Goal: Task Accomplishment & Management: Use online tool/utility

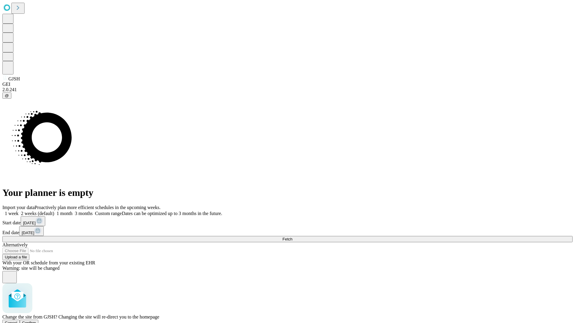
click at [36, 321] on span "Confirm" at bounding box center [29, 323] width 14 height 4
click at [19, 211] on label "1 week" at bounding box center [10, 213] width 16 height 5
click at [292, 237] on span "Fetch" at bounding box center [287, 239] width 10 height 4
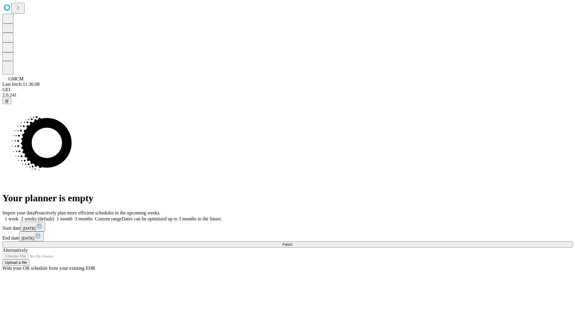
click at [19, 216] on label "1 week" at bounding box center [10, 218] width 16 height 5
click at [292, 242] on span "Fetch" at bounding box center [287, 244] width 10 height 4
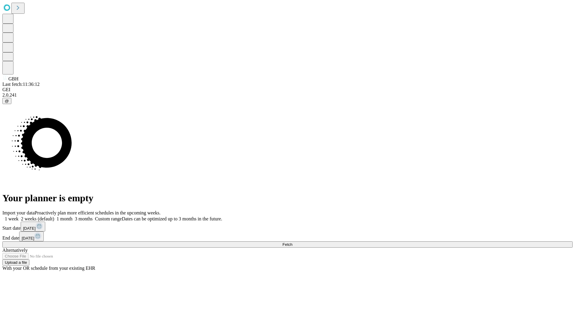
click at [19, 216] on label "1 week" at bounding box center [10, 218] width 16 height 5
click at [292, 242] on span "Fetch" at bounding box center [287, 244] width 10 height 4
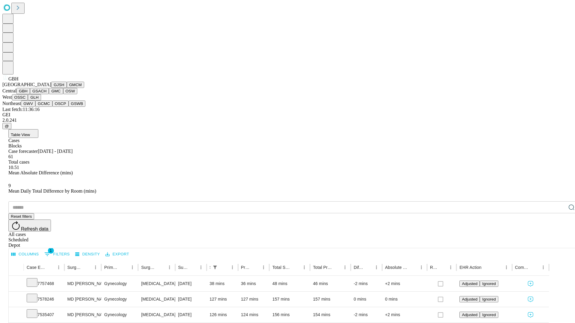
click at [46, 94] on button "GSACH" at bounding box center [39, 91] width 19 height 6
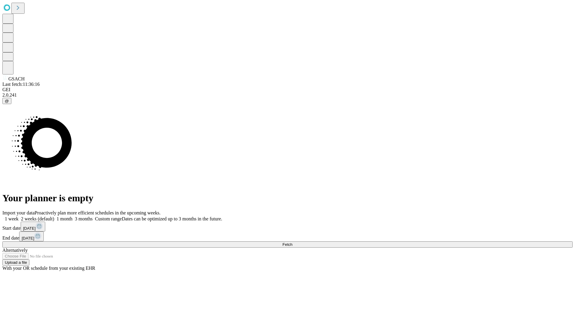
click at [19, 216] on label "1 week" at bounding box center [10, 218] width 16 height 5
click at [292, 242] on span "Fetch" at bounding box center [287, 244] width 10 height 4
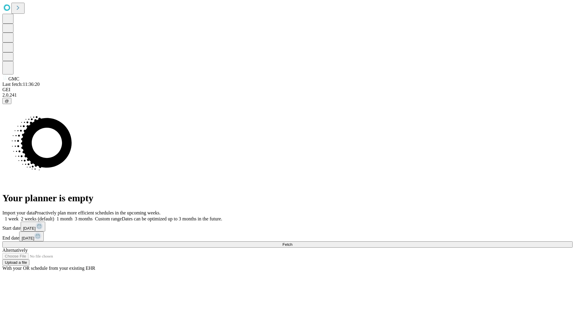
click at [19, 216] on label "1 week" at bounding box center [10, 218] width 16 height 5
click at [292, 242] on span "Fetch" at bounding box center [287, 244] width 10 height 4
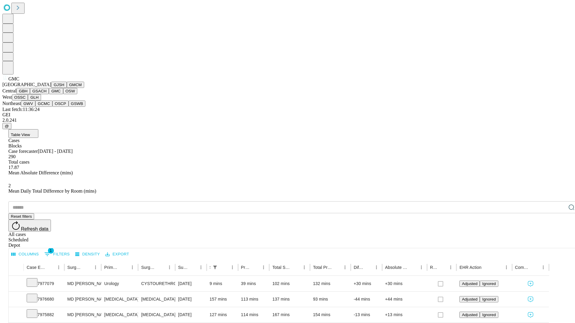
click at [63, 94] on button "OSW" at bounding box center [70, 91] width 14 height 6
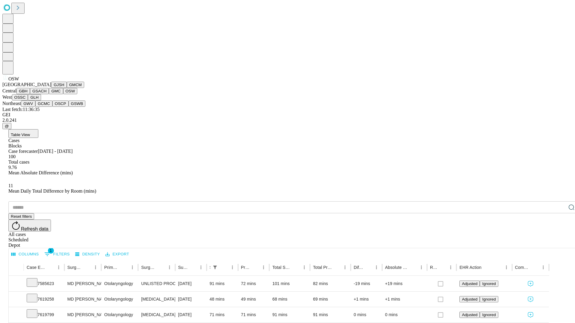
click at [28, 101] on button "OSSC" at bounding box center [20, 97] width 16 height 6
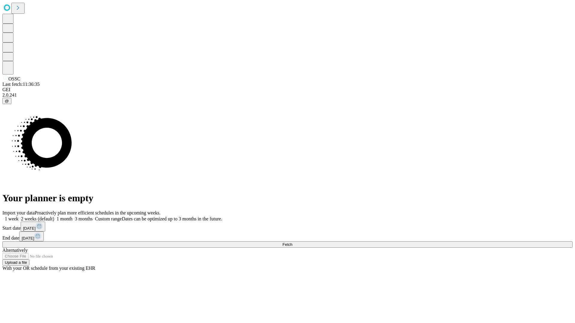
click at [19, 216] on label "1 week" at bounding box center [10, 218] width 16 height 5
click at [292, 242] on span "Fetch" at bounding box center [287, 244] width 10 height 4
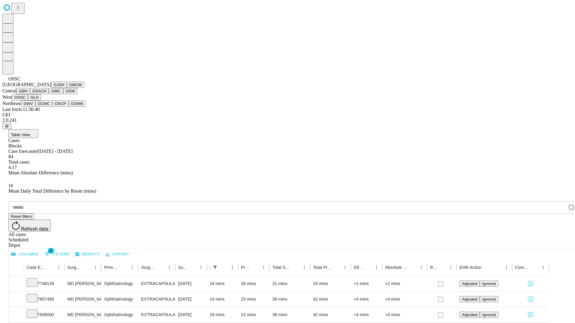
click at [41, 101] on button "GLH" at bounding box center [34, 97] width 13 height 6
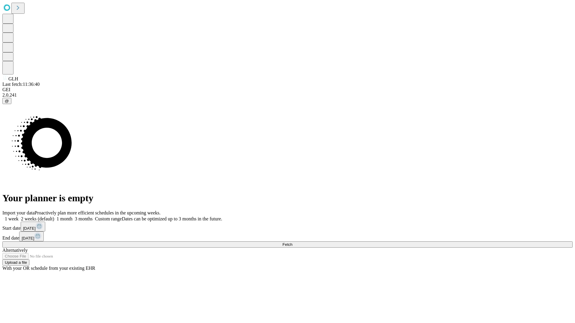
click at [292, 242] on span "Fetch" at bounding box center [287, 244] width 10 height 4
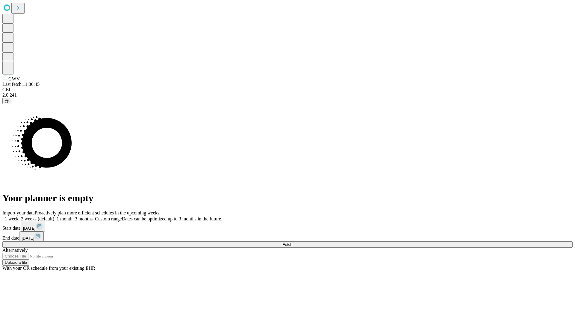
click at [19, 216] on label "1 week" at bounding box center [10, 218] width 16 height 5
click at [292, 242] on span "Fetch" at bounding box center [287, 244] width 10 height 4
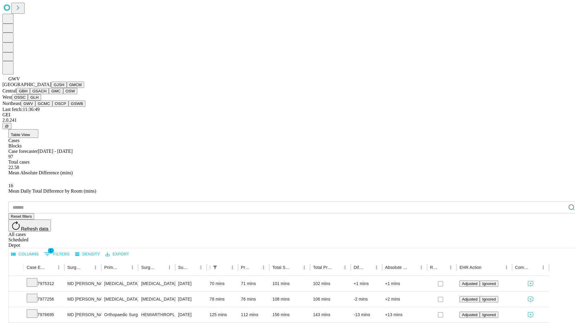
click at [46, 107] on button "GCMC" at bounding box center [43, 104] width 17 height 6
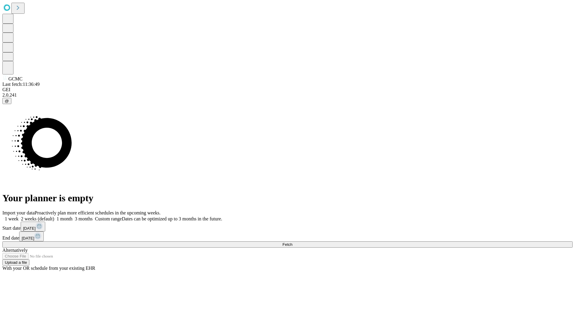
click at [19, 216] on label "1 week" at bounding box center [10, 218] width 16 height 5
click at [292, 242] on span "Fetch" at bounding box center [287, 244] width 10 height 4
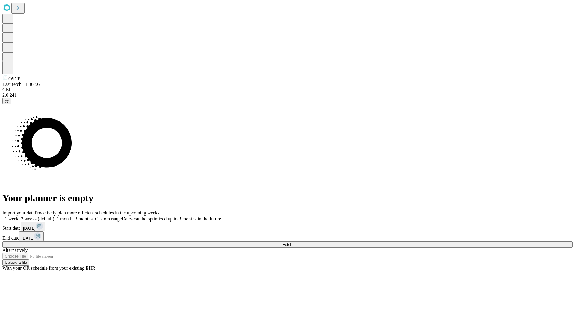
click at [19, 216] on label "1 week" at bounding box center [10, 218] width 16 height 5
click at [292, 242] on span "Fetch" at bounding box center [287, 244] width 10 height 4
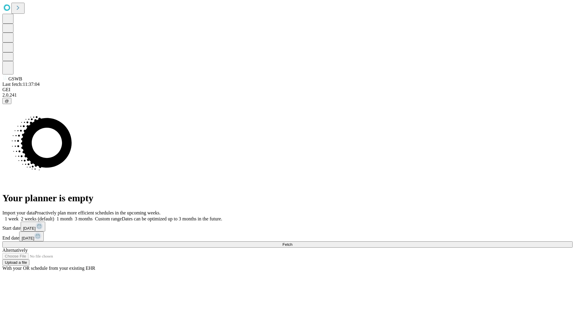
click at [19, 216] on label "1 week" at bounding box center [10, 218] width 16 height 5
click at [292, 242] on span "Fetch" at bounding box center [287, 244] width 10 height 4
